Goal: Information Seeking & Learning: Learn about a topic

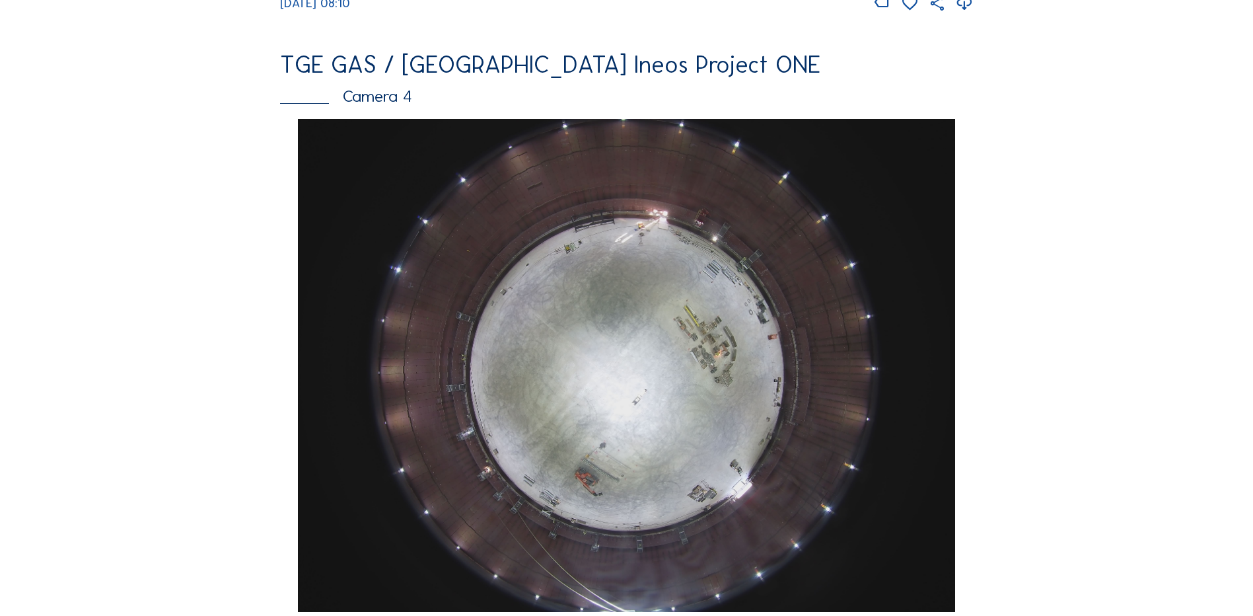
scroll to position [1189, 0]
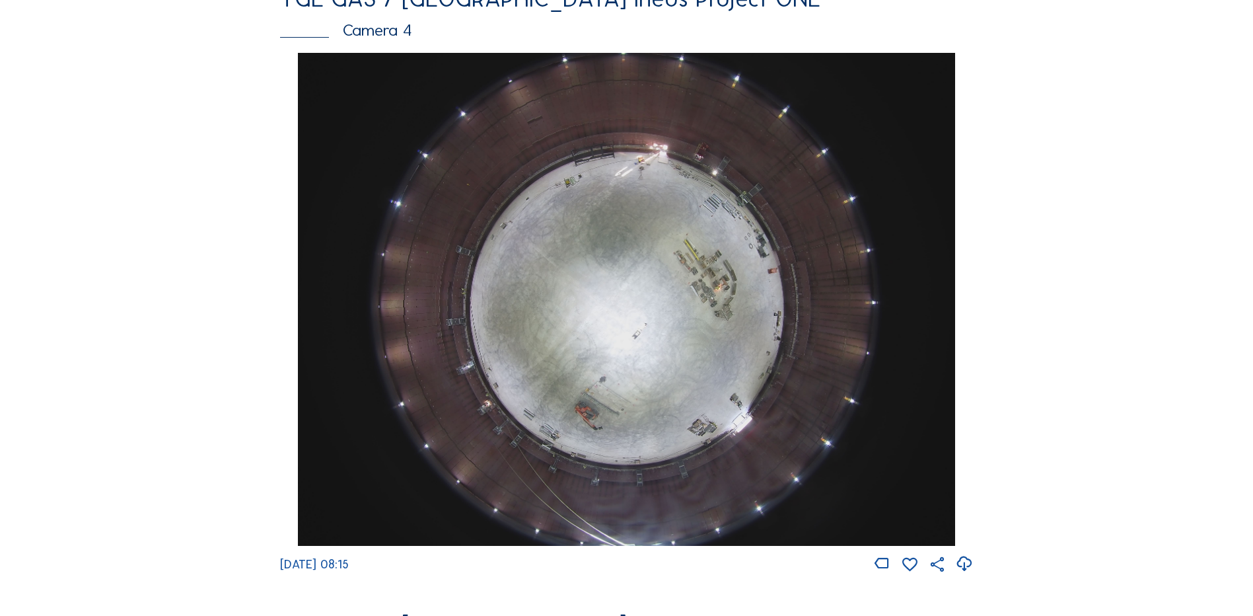
click at [669, 262] on img at bounding box center [626, 299] width 657 height 493
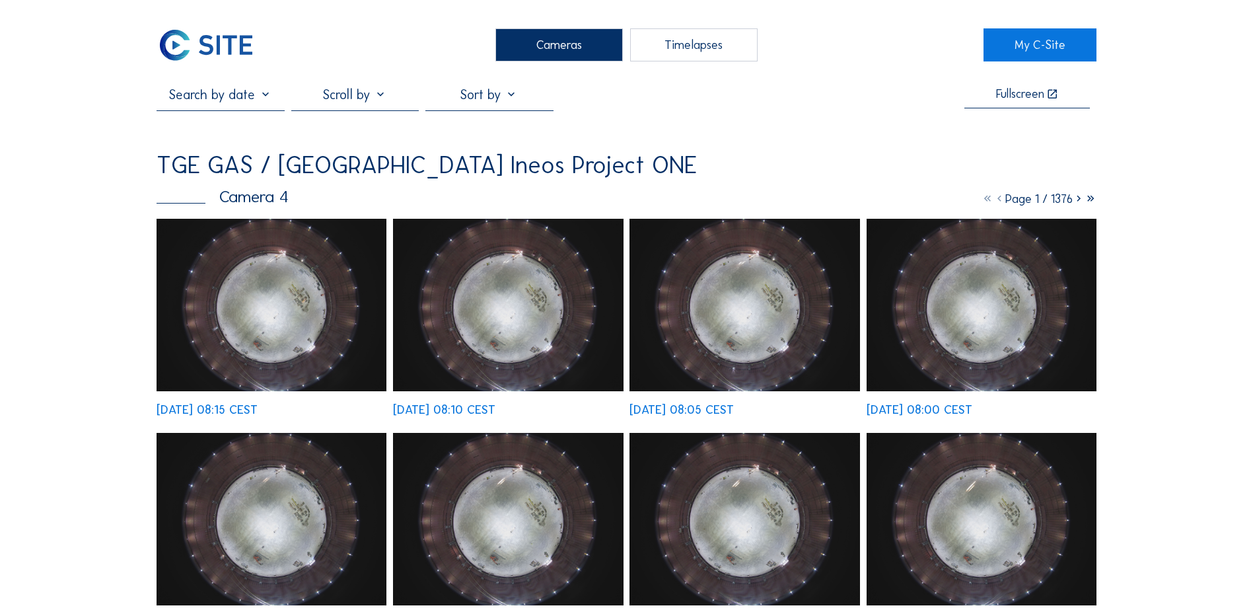
click at [282, 311] on img at bounding box center [272, 305] width 230 height 172
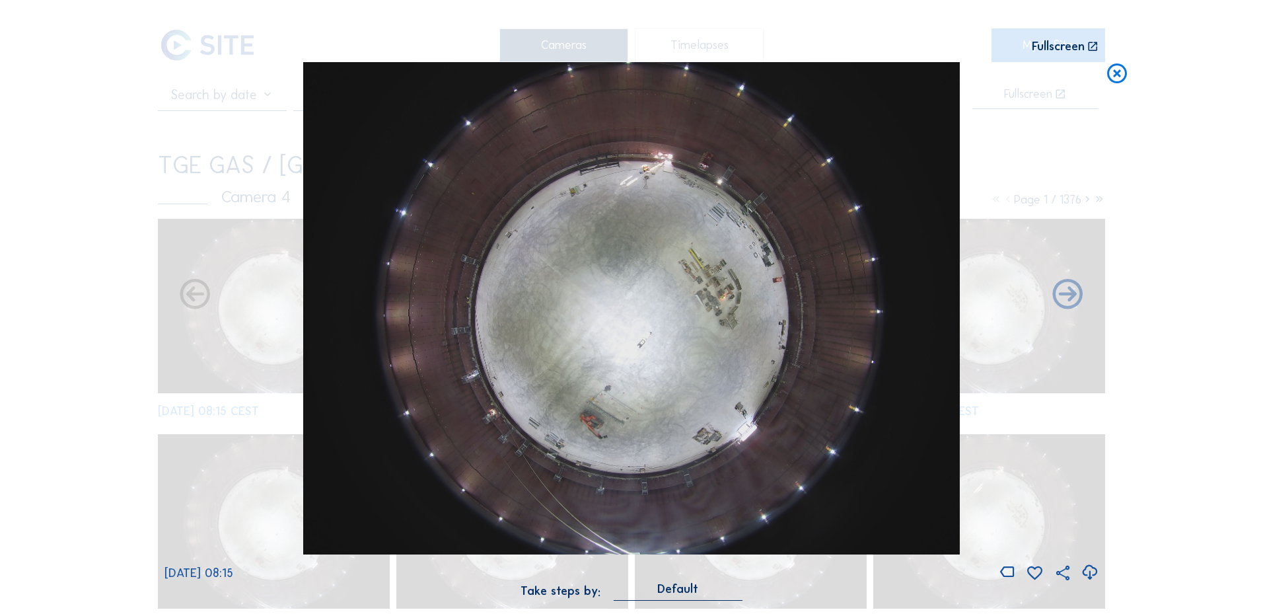
click at [1118, 76] on icon at bounding box center [1117, 74] width 24 height 24
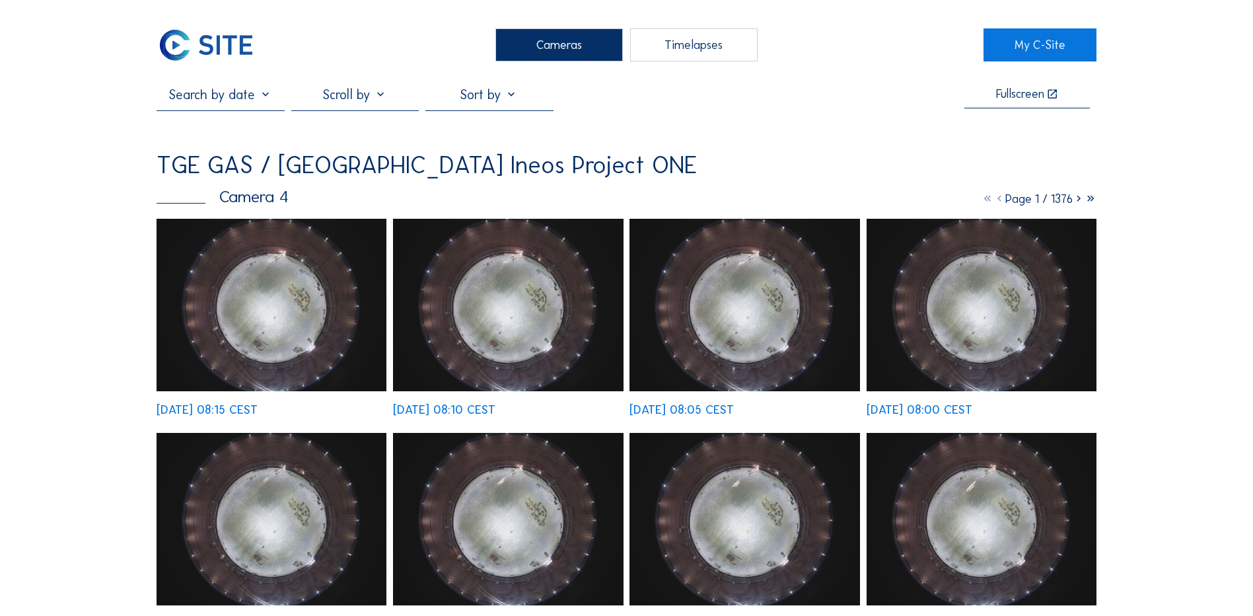
click at [585, 50] on div "Cameras" at bounding box center [560, 44] width 128 height 33
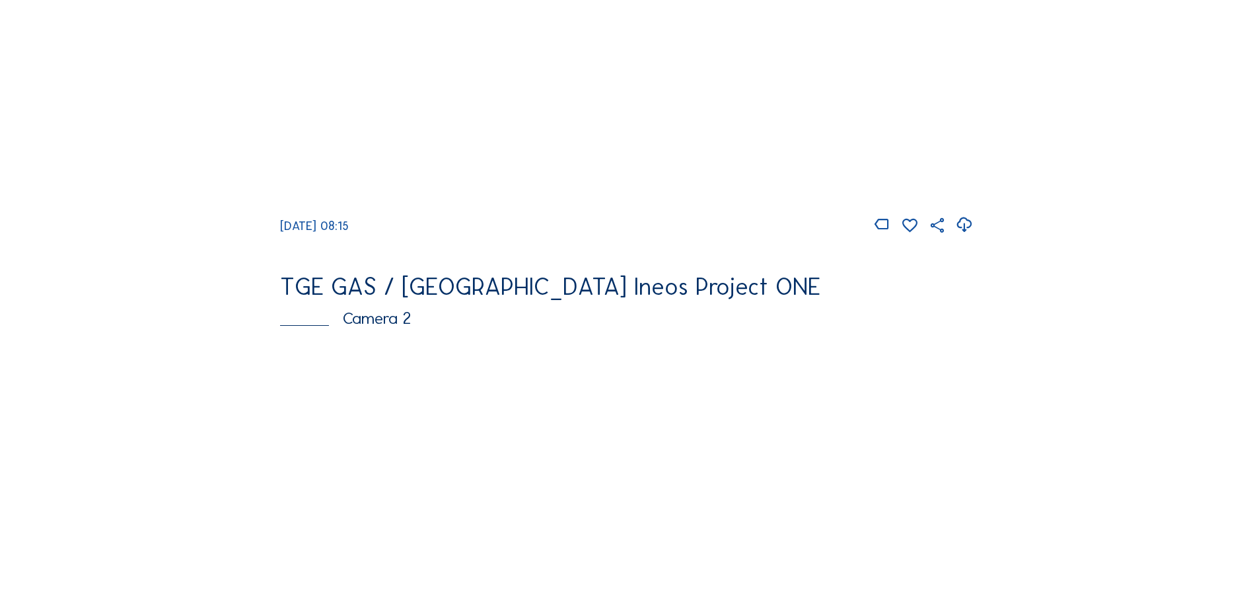
scroll to position [529, 0]
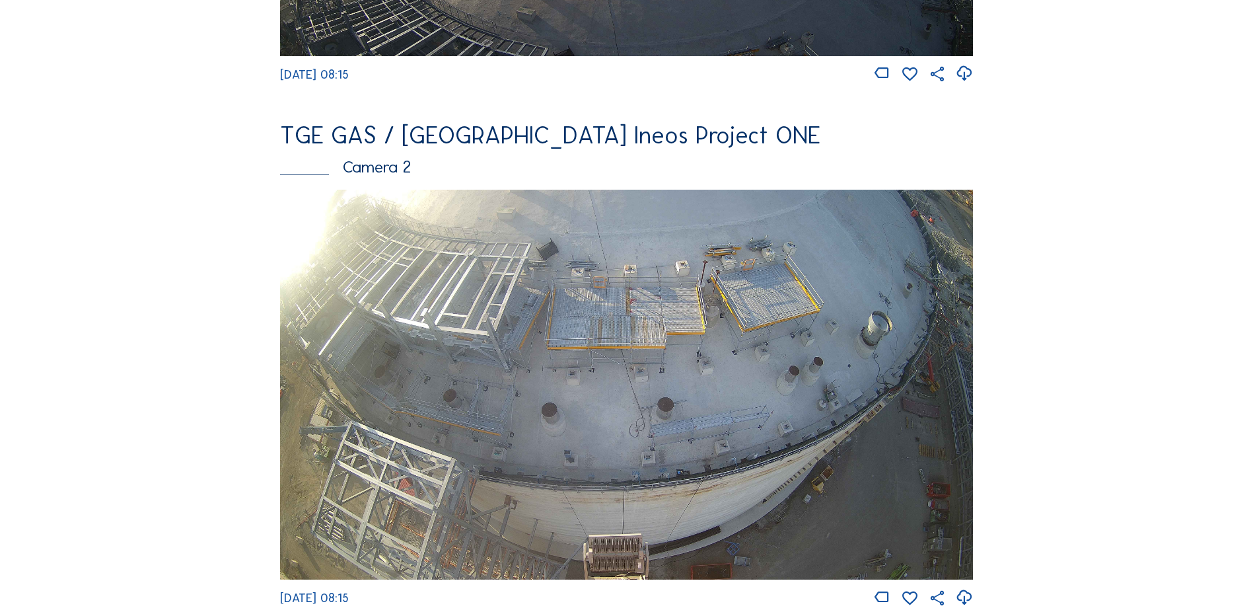
click at [443, 306] on img at bounding box center [626, 385] width 693 height 390
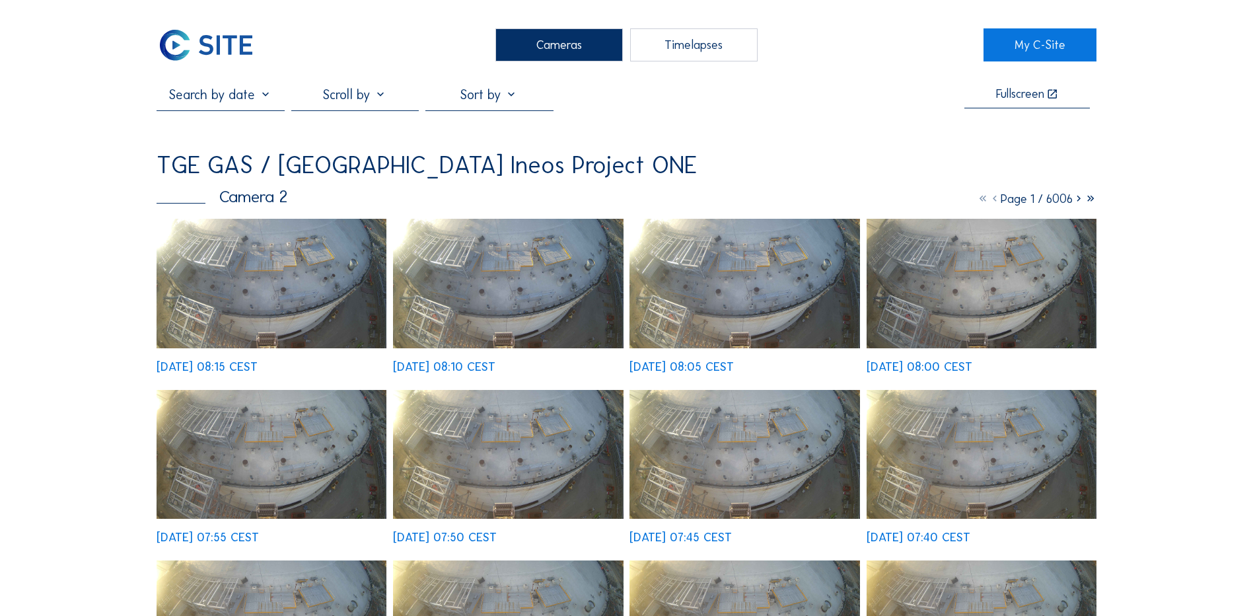
click at [260, 285] on img at bounding box center [272, 284] width 230 height 130
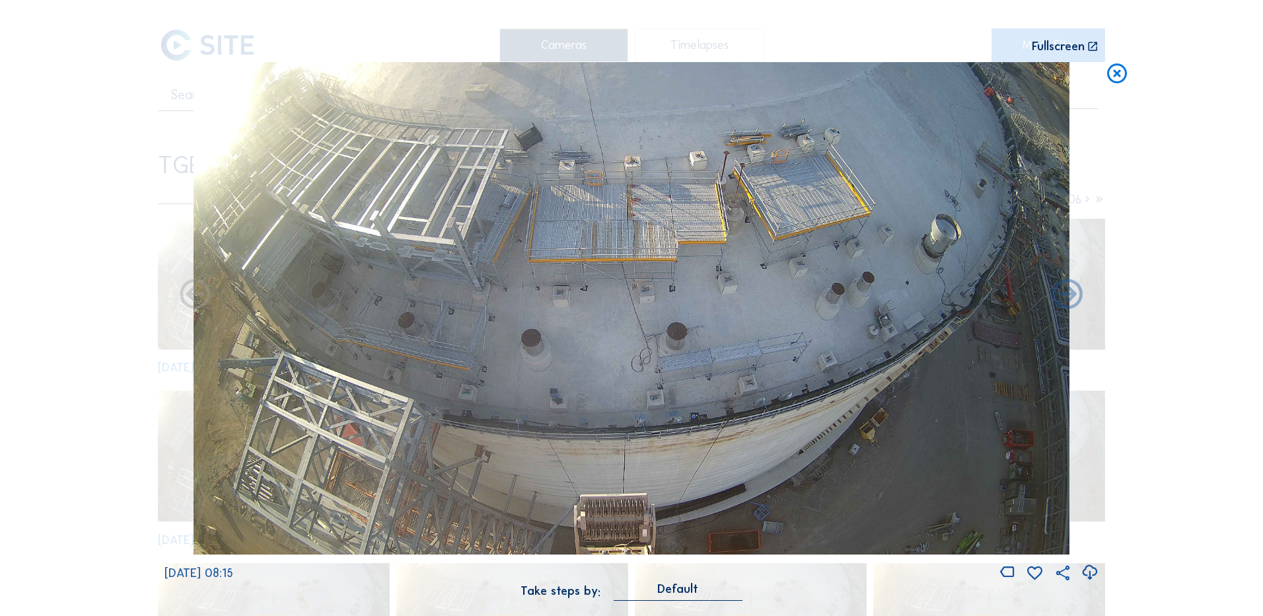
click at [1096, 578] on icon at bounding box center [1090, 573] width 18 height 22
click at [108, 398] on div "Scroll to travel through time | Press 'Alt' Button + Scroll to Zoom | Click and…" at bounding box center [631, 308] width 1263 height 616
click at [1118, 79] on icon at bounding box center [1117, 74] width 24 height 24
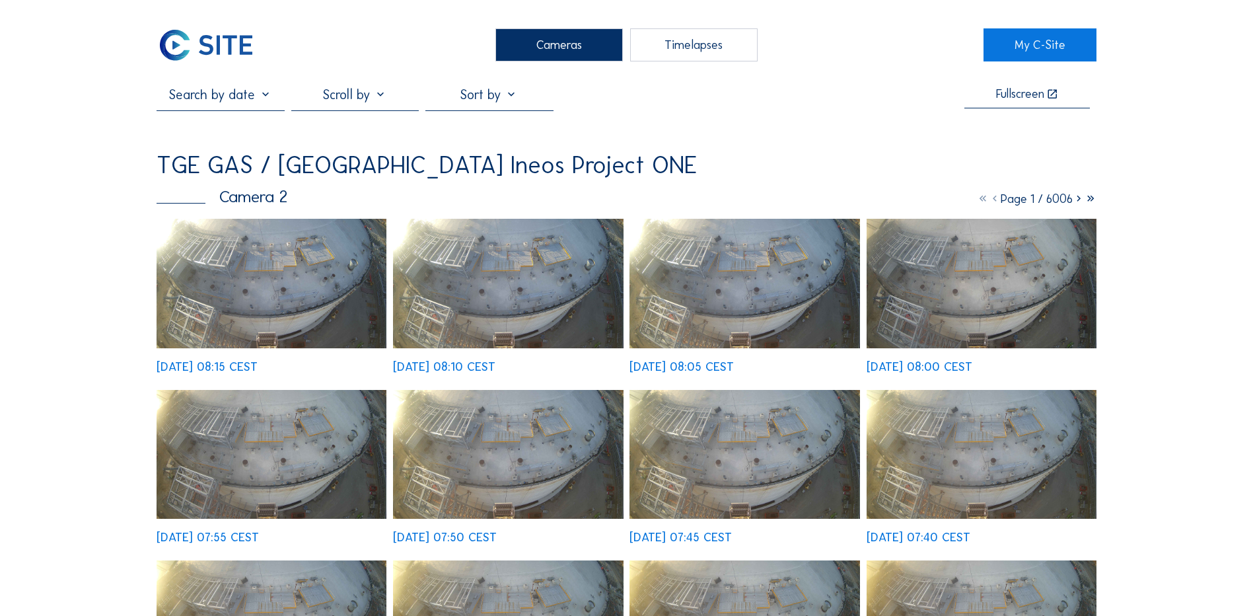
click at [565, 44] on div "Cameras" at bounding box center [560, 44] width 128 height 33
